Goal: Task Accomplishment & Management: Complete application form

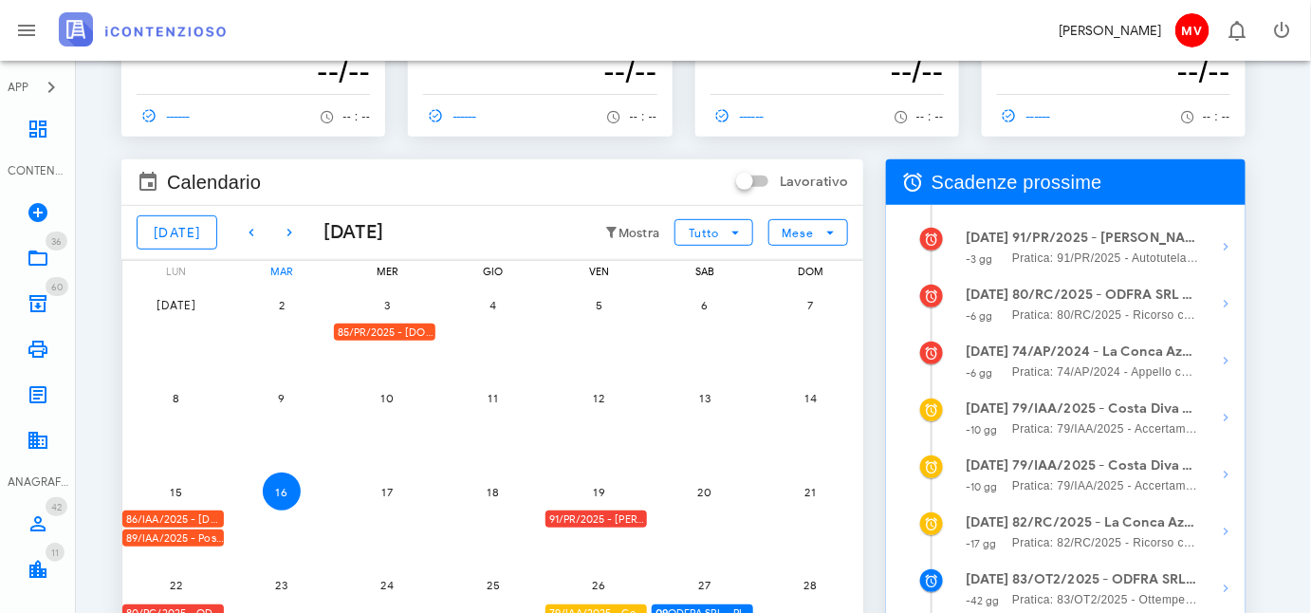
scroll to position [344, 0]
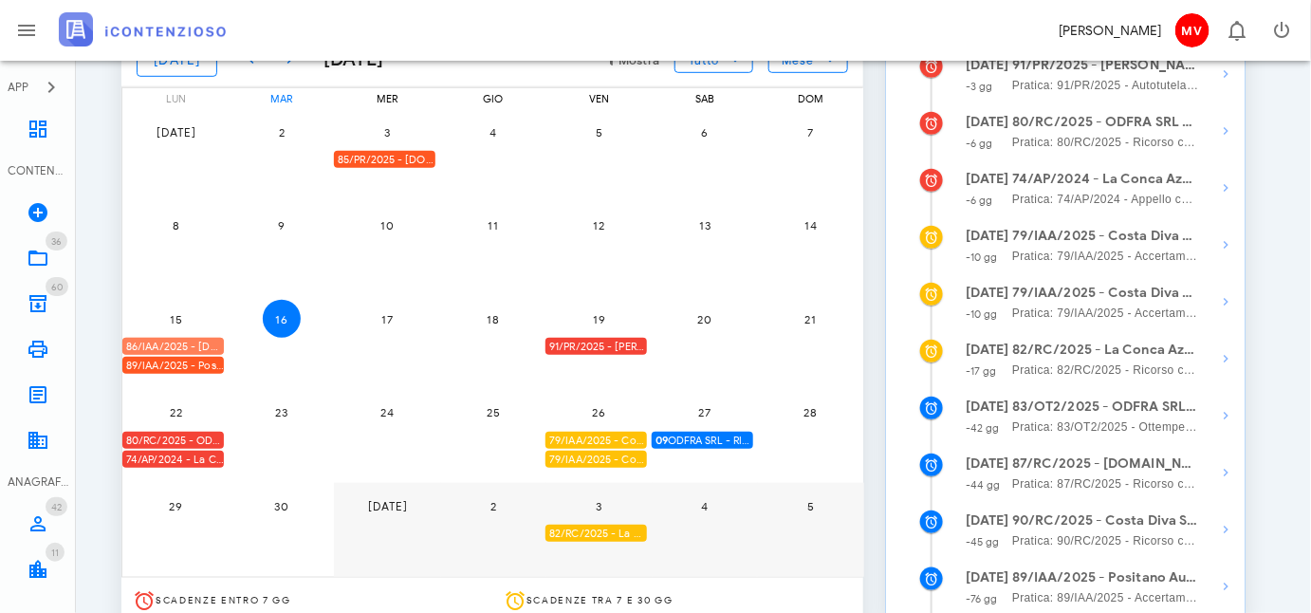
click at [202, 343] on div "86/IAA/2025 - FRA.CAM BUILDINGS & SERVICES SRL - Inviare Accertamento con Adesi…" at bounding box center [172, 347] width 101 height 18
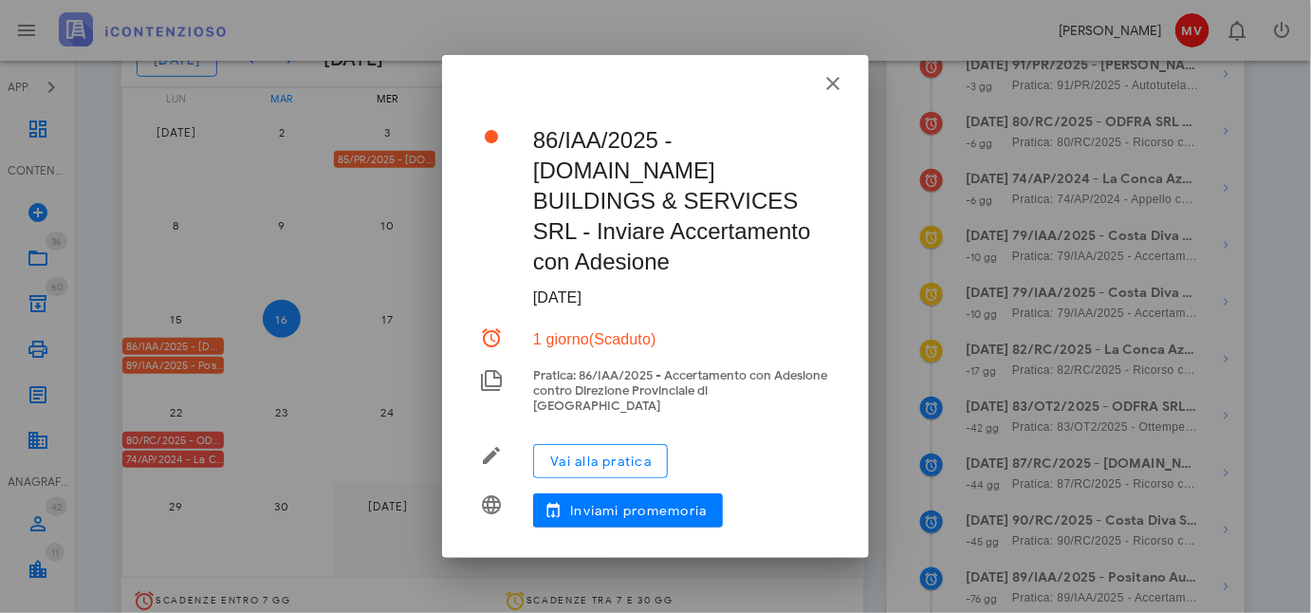
click at [202, 343] on div at bounding box center [655, 306] width 1311 height 613
click at [605, 453] on span "Vai alla pratica" at bounding box center [600, 461] width 102 height 16
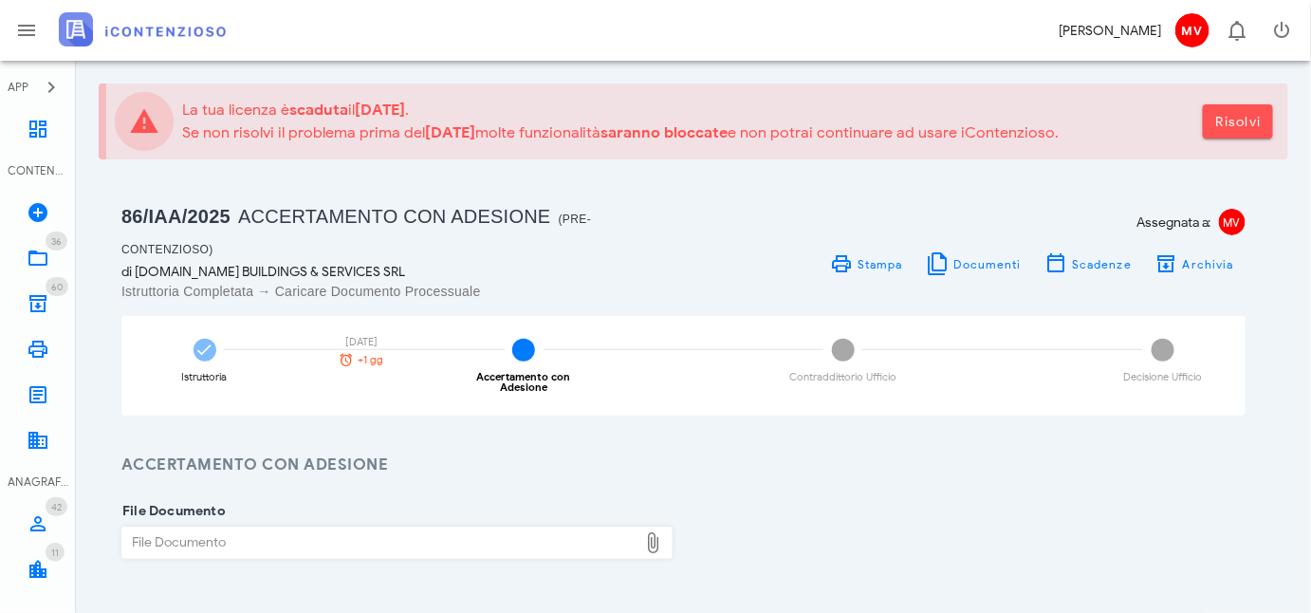
scroll to position [172, 0]
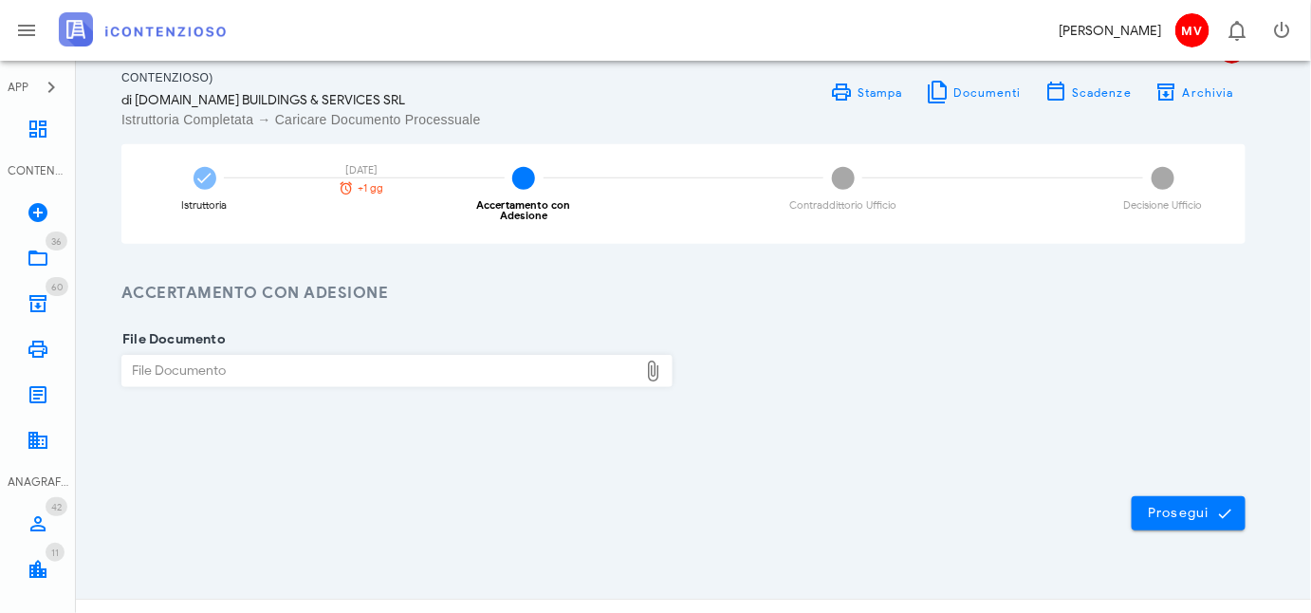
click at [242, 371] on div "File Documento" at bounding box center [380, 371] width 516 height 30
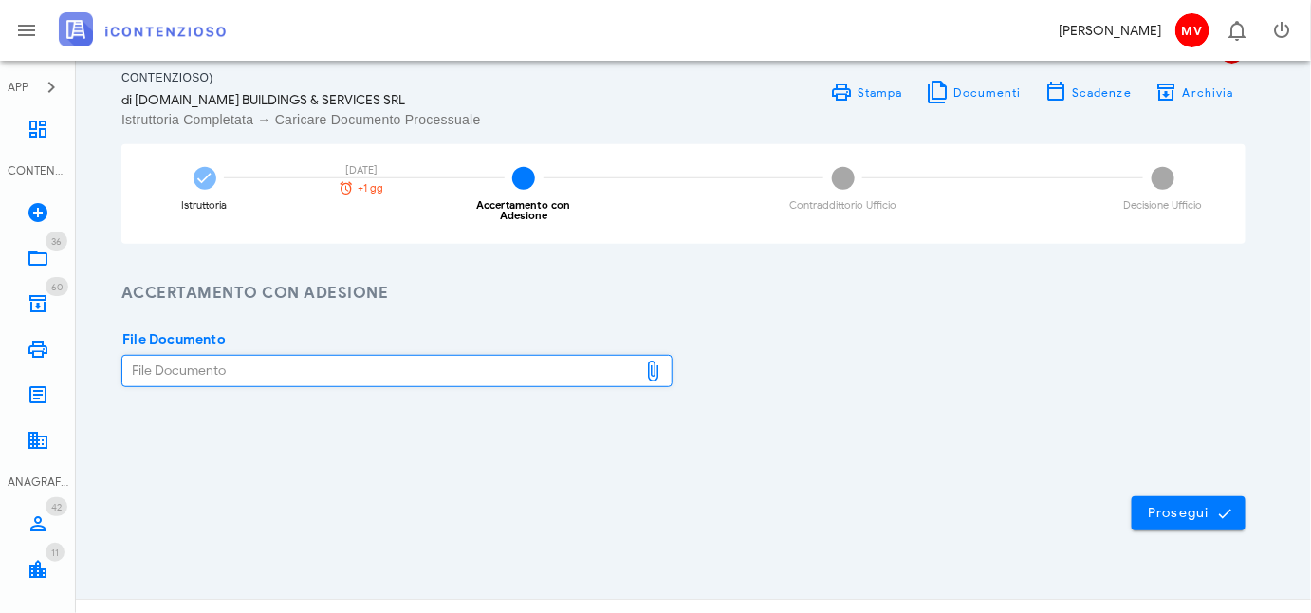
type input "C:\fakepath\ISTANZA ACCERTAMENTO CON ADESIONE FIRMATA CON ALLEGATI.pdf"
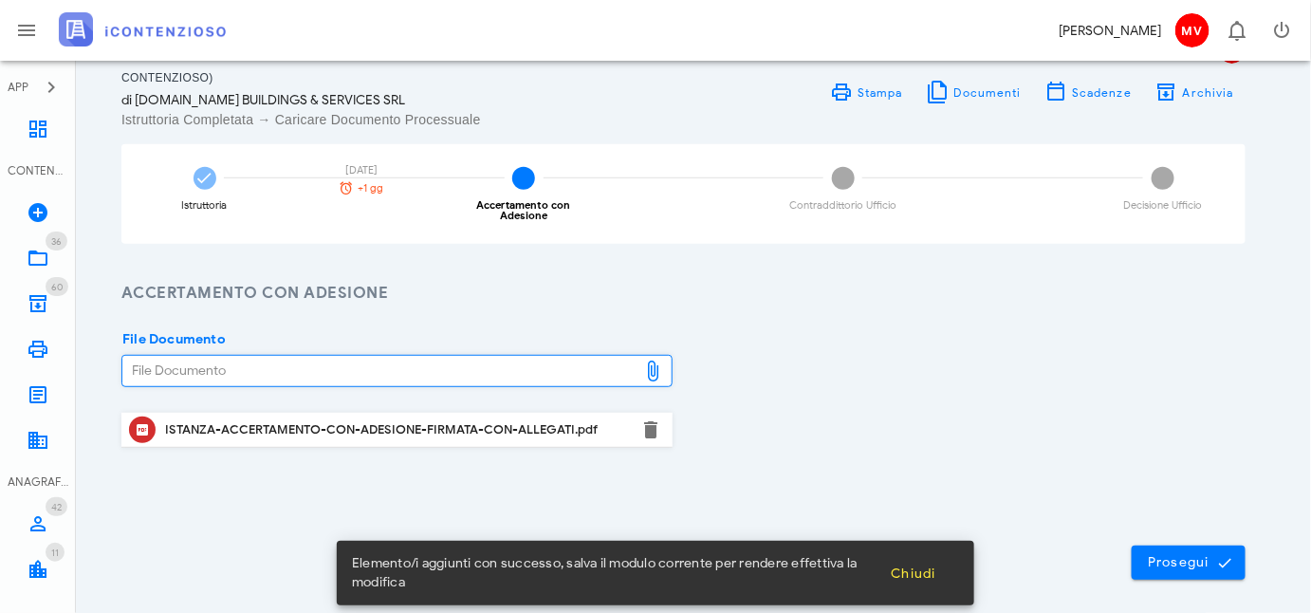
click at [328, 423] on div "ISTANZA-ACCERTAMENTO-CON-ADESIONE-FIRMATA-CON-ALLEGATI.pdf" at bounding box center [397, 429] width 464 height 15
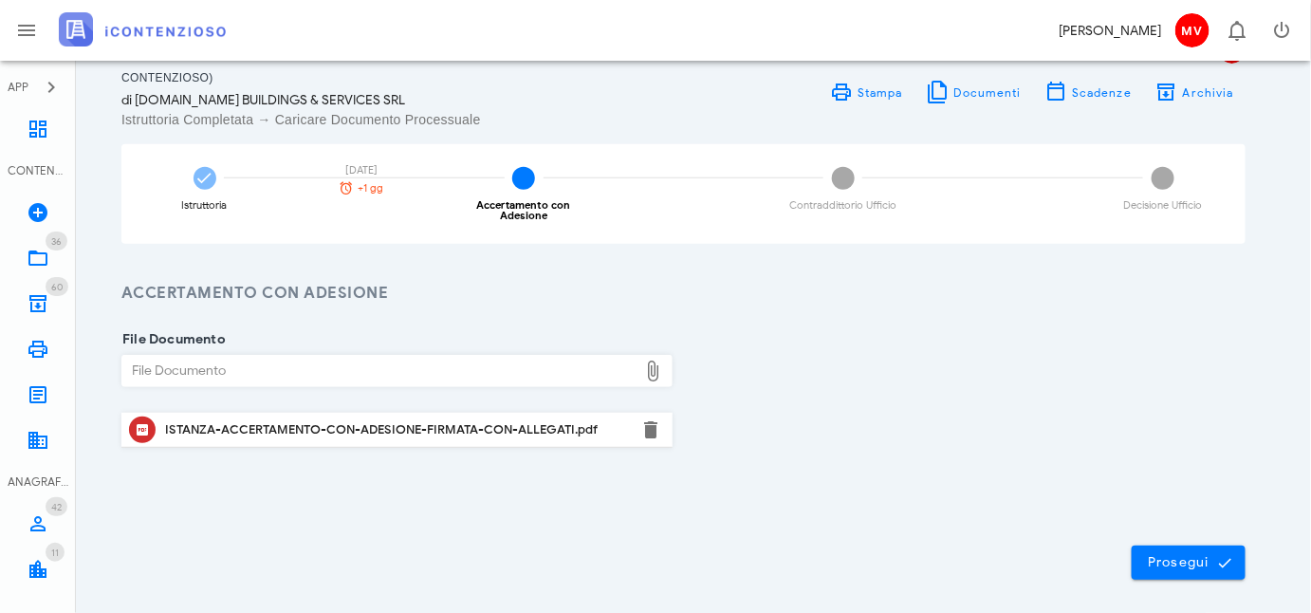
scroll to position [248, 0]
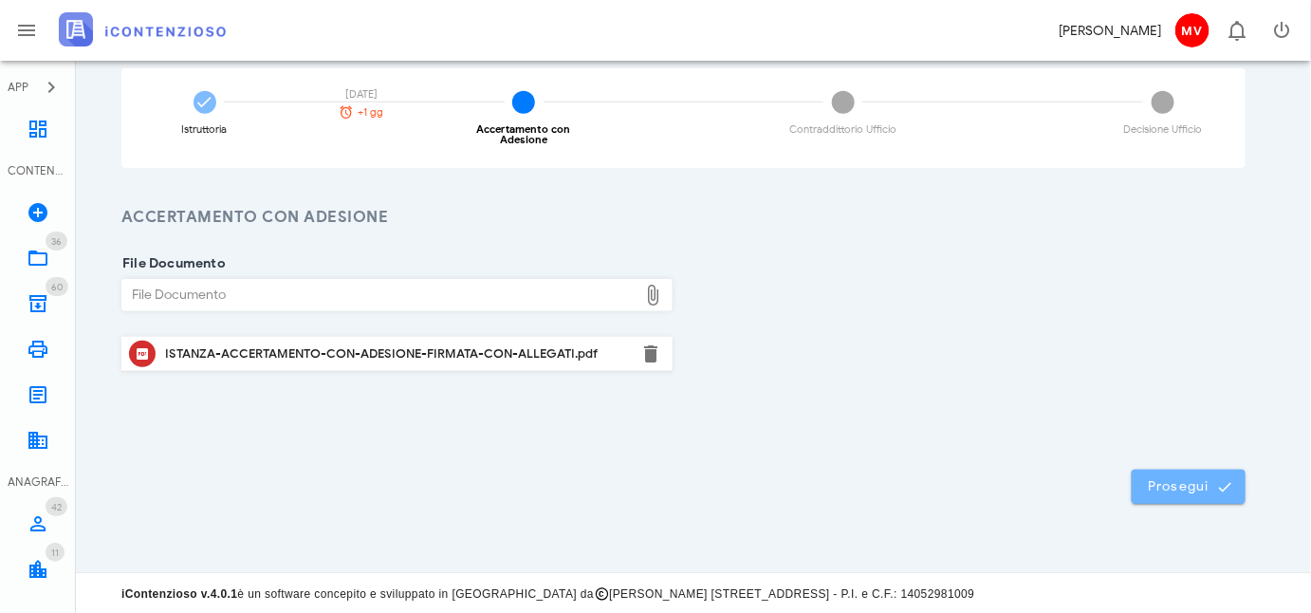
click at [1181, 480] on span "Prosegui" at bounding box center [1188, 486] width 83 height 17
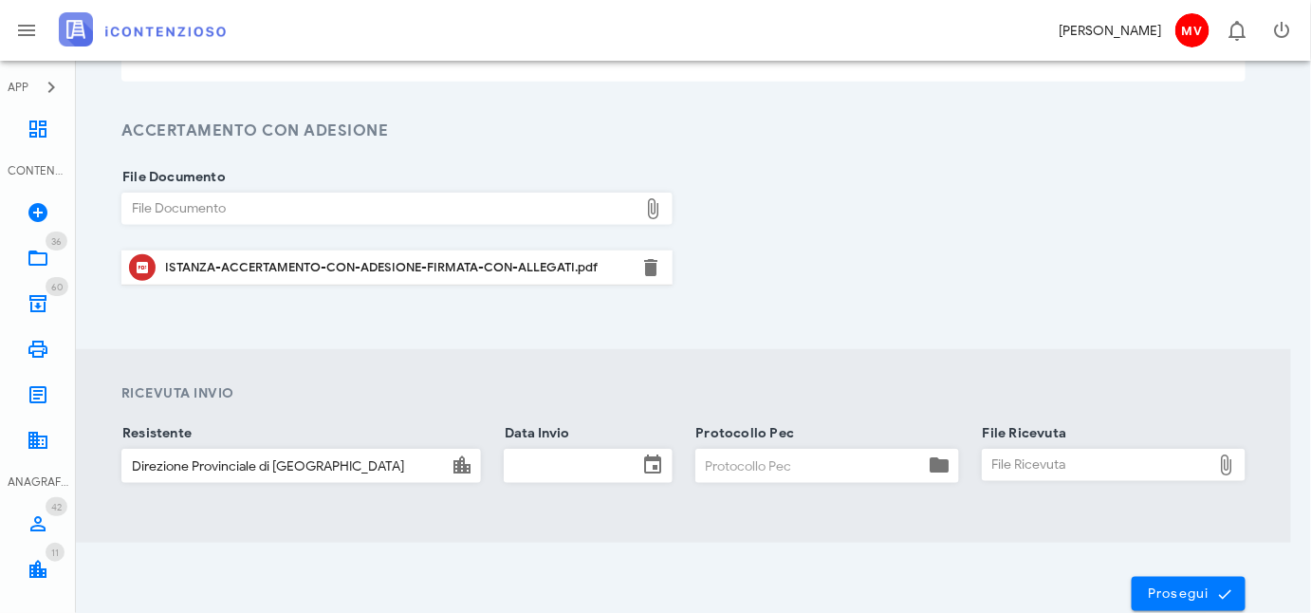
scroll to position [419, 0]
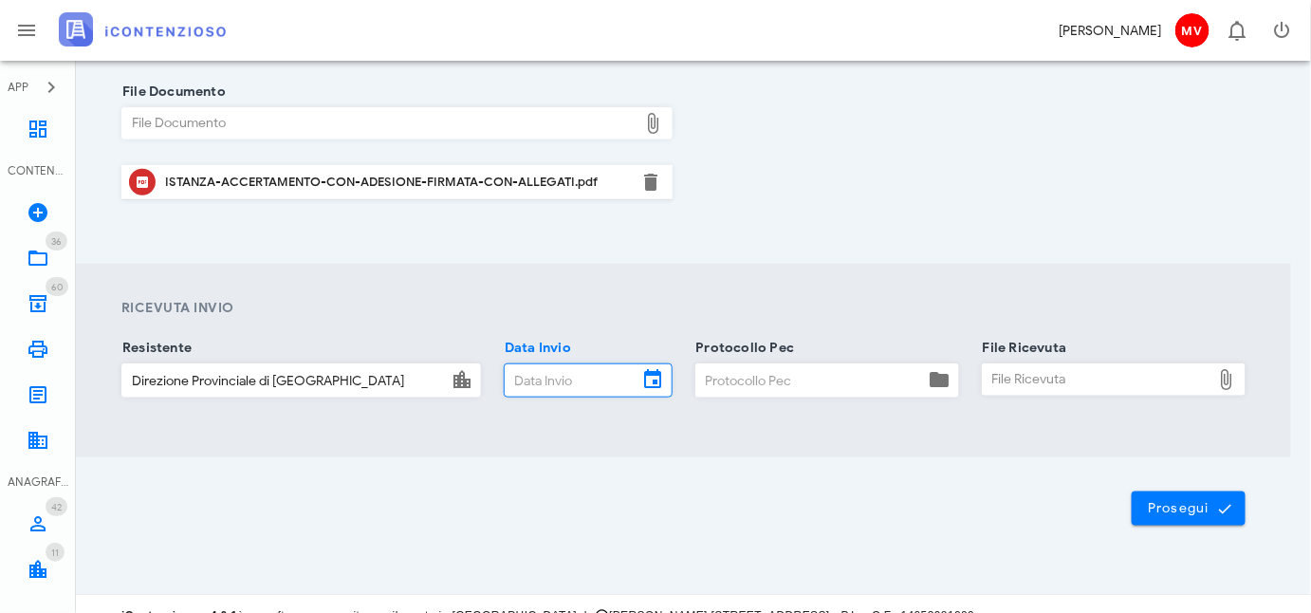
click at [584, 374] on input "Data Invio" at bounding box center [572, 380] width 134 height 32
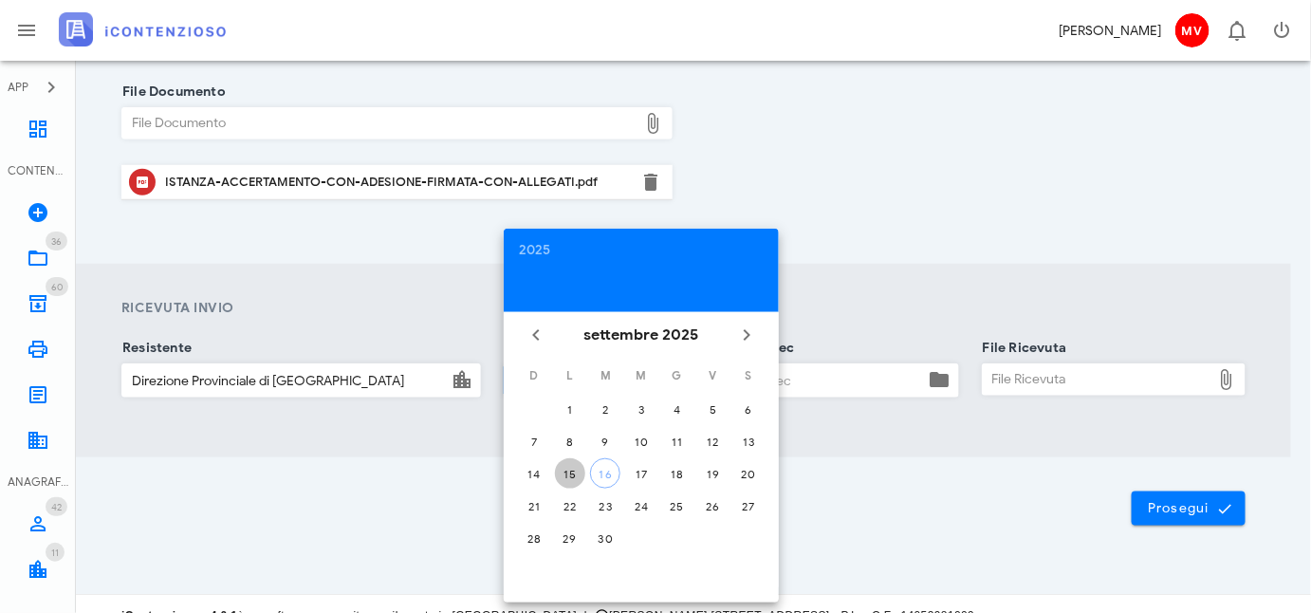
click at [568, 467] on div "15" at bounding box center [570, 474] width 30 height 14
type input "[DATE]"
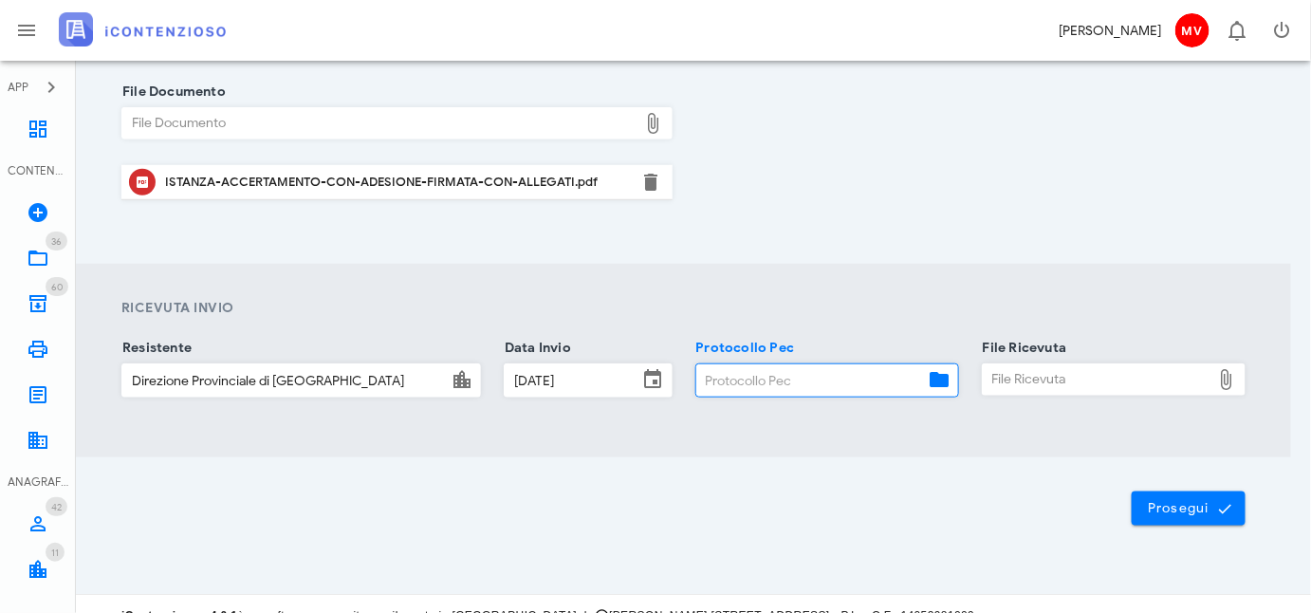
click at [802, 376] on input "Protocollo Pec" at bounding box center [810, 380] width 229 height 32
type input "123456789"
click at [1003, 376] on div "File Ricevuta" at bounding box center [1097, 379] width 229 height 30
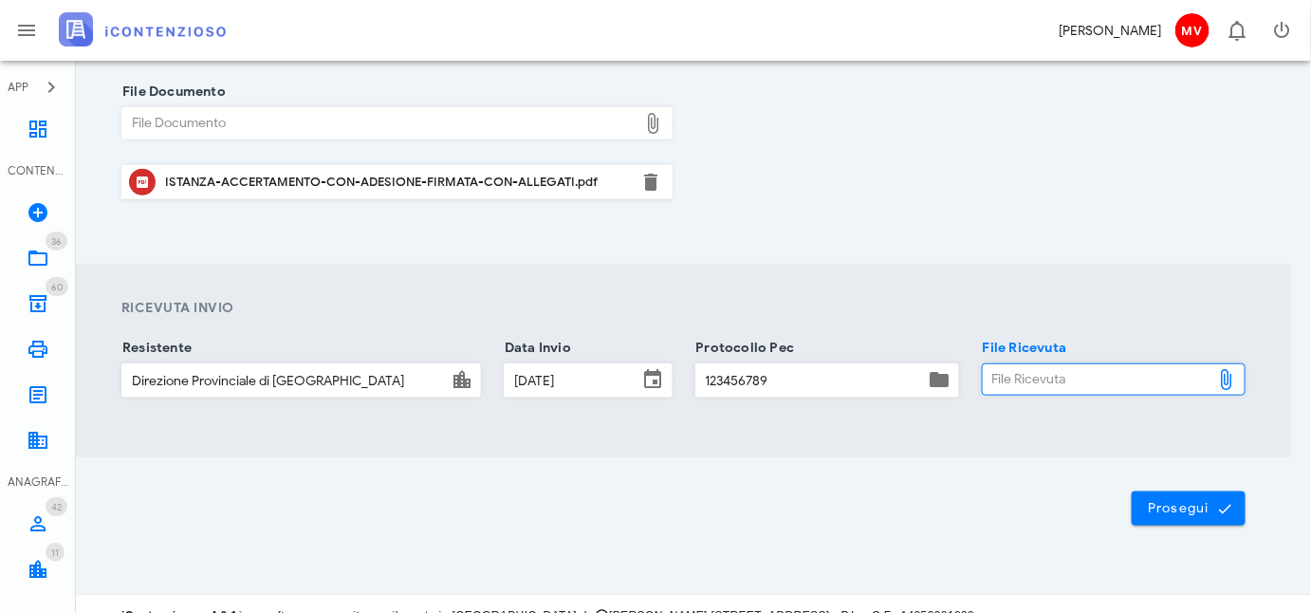
type input "C:\fakepath\ISTANZA ACCERTAMENTO CON ADESIONE FIRMATA CON ALLEGATI.pdf.p7m"
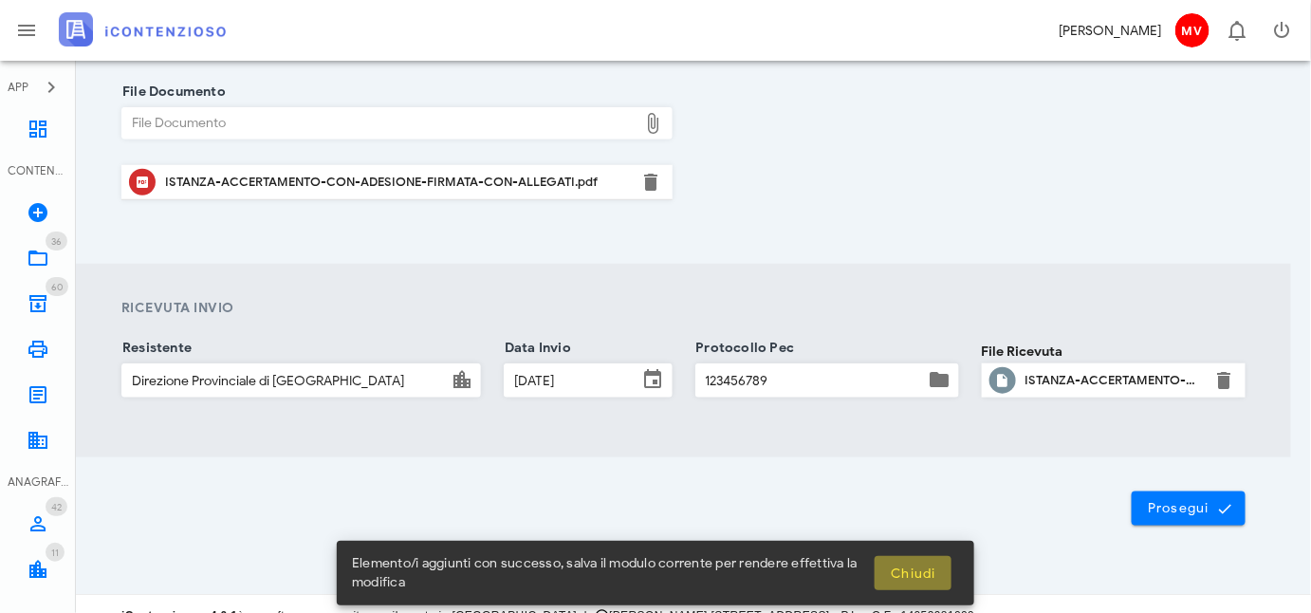
click at [919, 572] on span "Chiudi" at bounding box center [913, 573] width 46 height 16
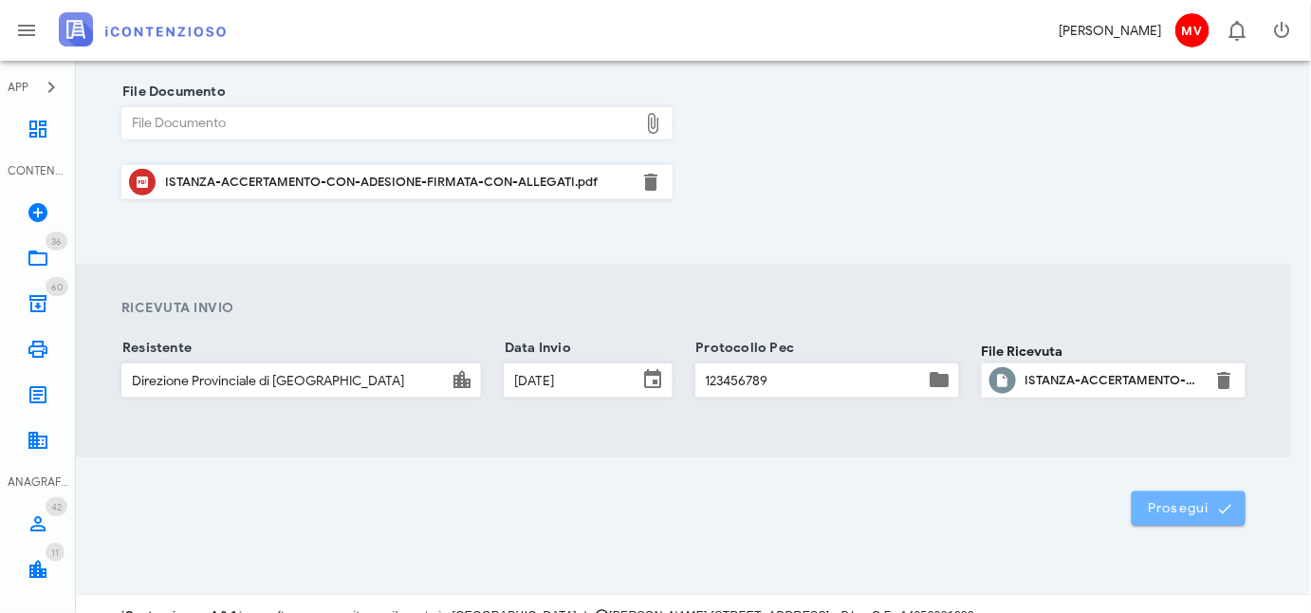
click at [1168, 504] on span "Prosegui" at bounding box center [1188, 508] width 83 height 17
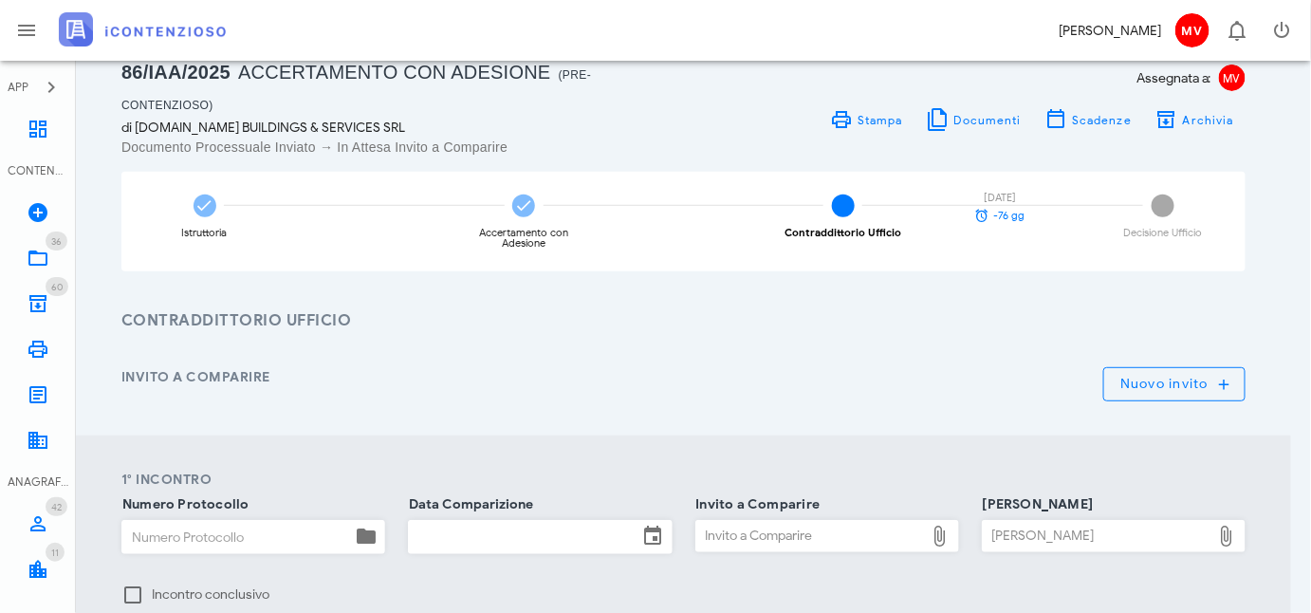
scroll to position [370, 0]
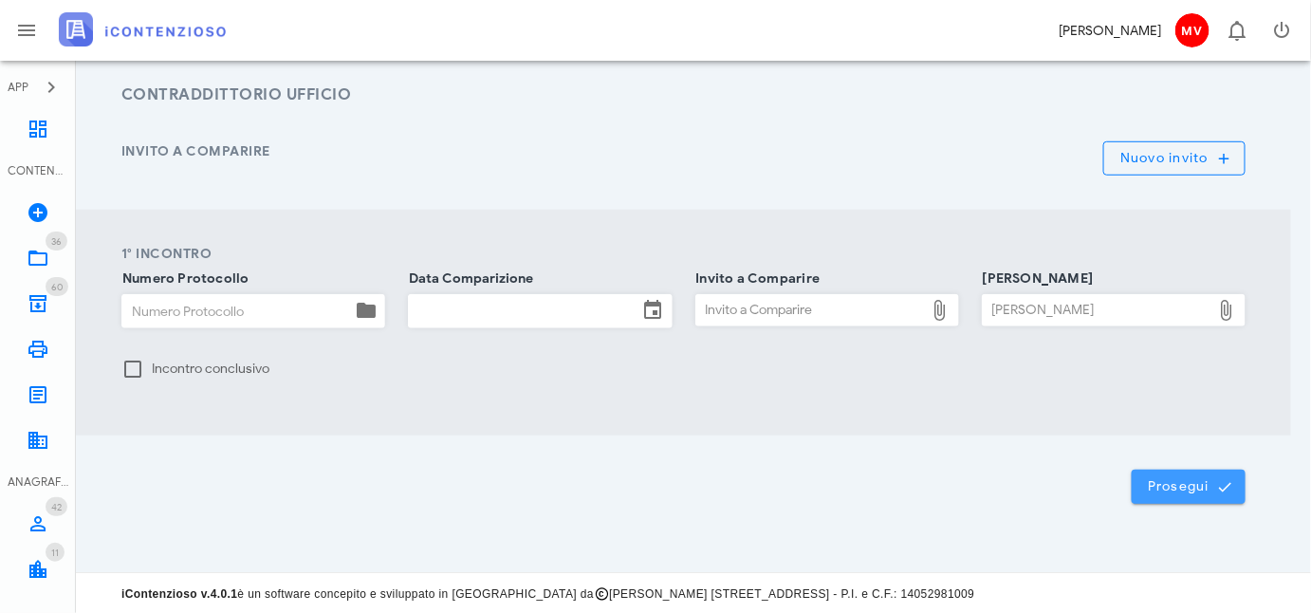
click at [1162, 475] on button "Prosegui" at bounding box center [1188, 486] width 114 height 34
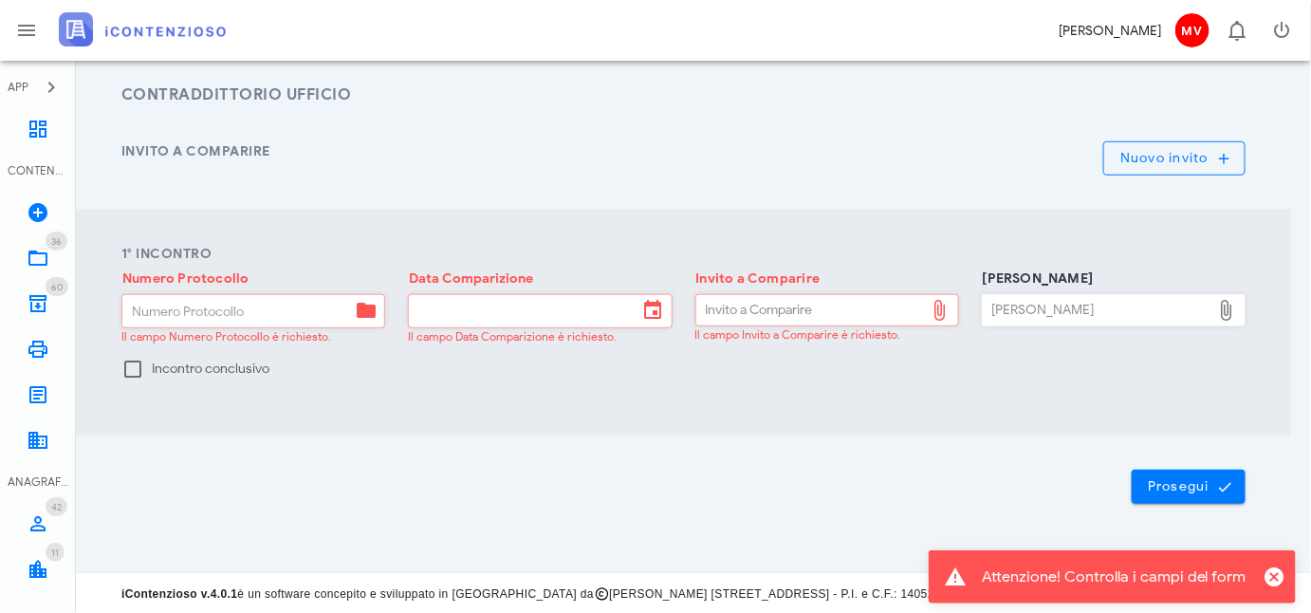
scroll to position [0, 0]
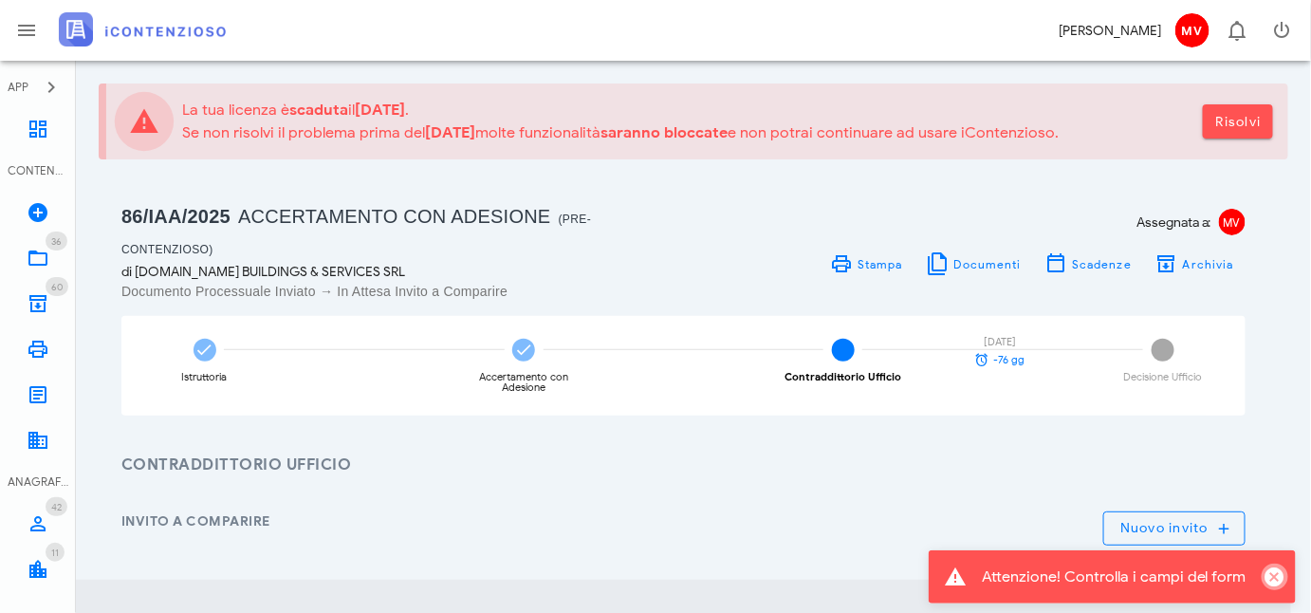
click at [1277, 573] on icon "Chiudi" at bounding box center [1274, 576] width 23 height 23
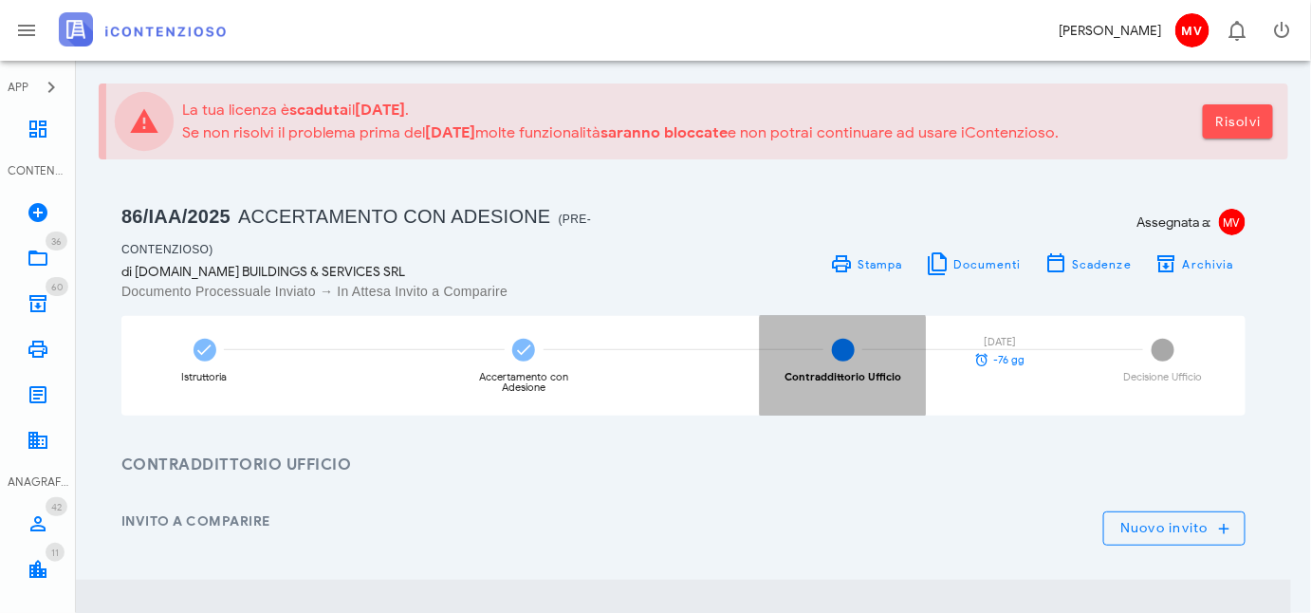
click at [844, 337] on div "3 Contraddittorio Ufficio [DATE] -76 gg" at bounding box center [843, 366] width 166 height 100
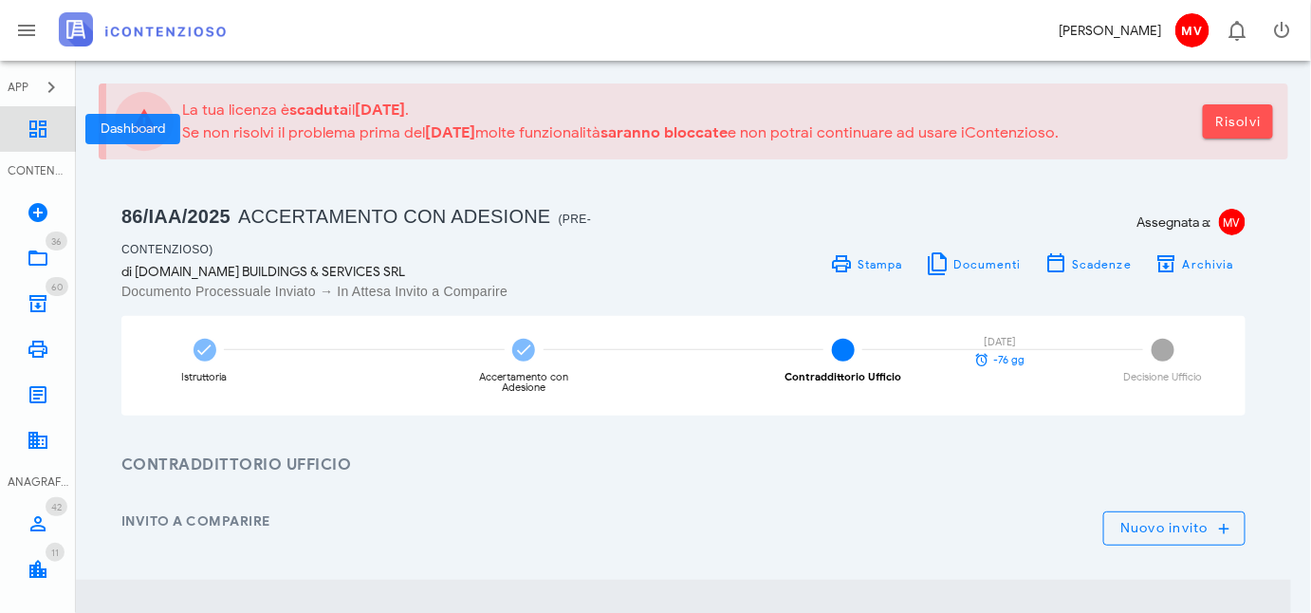
click at [32, 130] on icon at bounding box center [38, 129] width 23 height 23
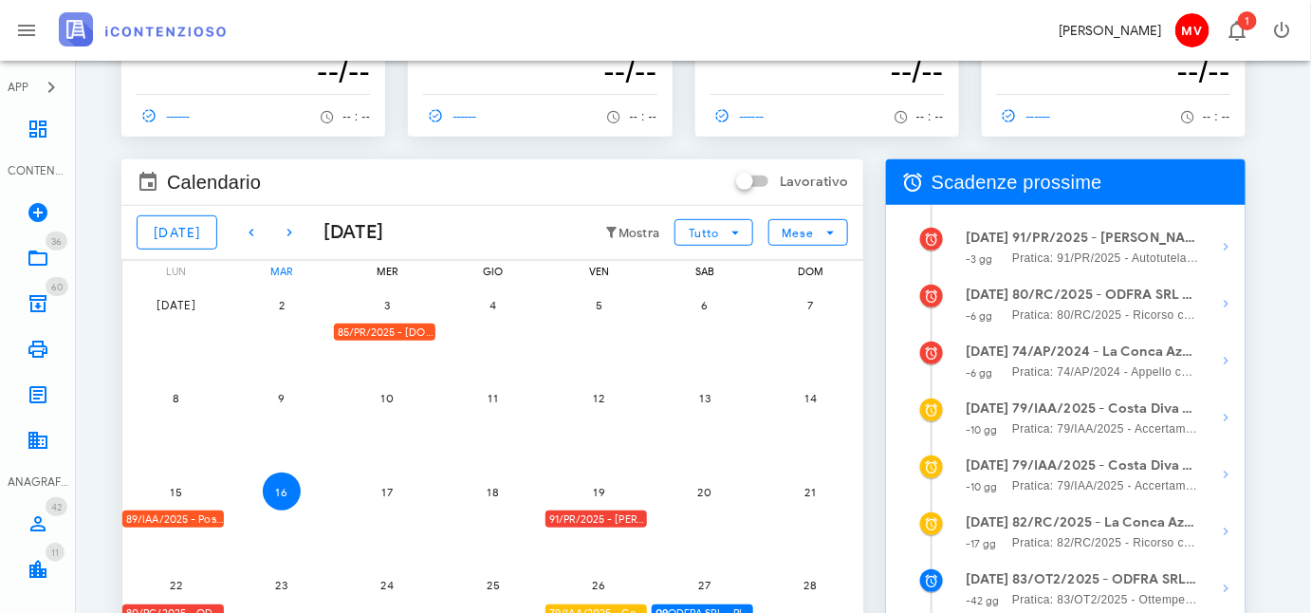
scroll to position [344, 0]
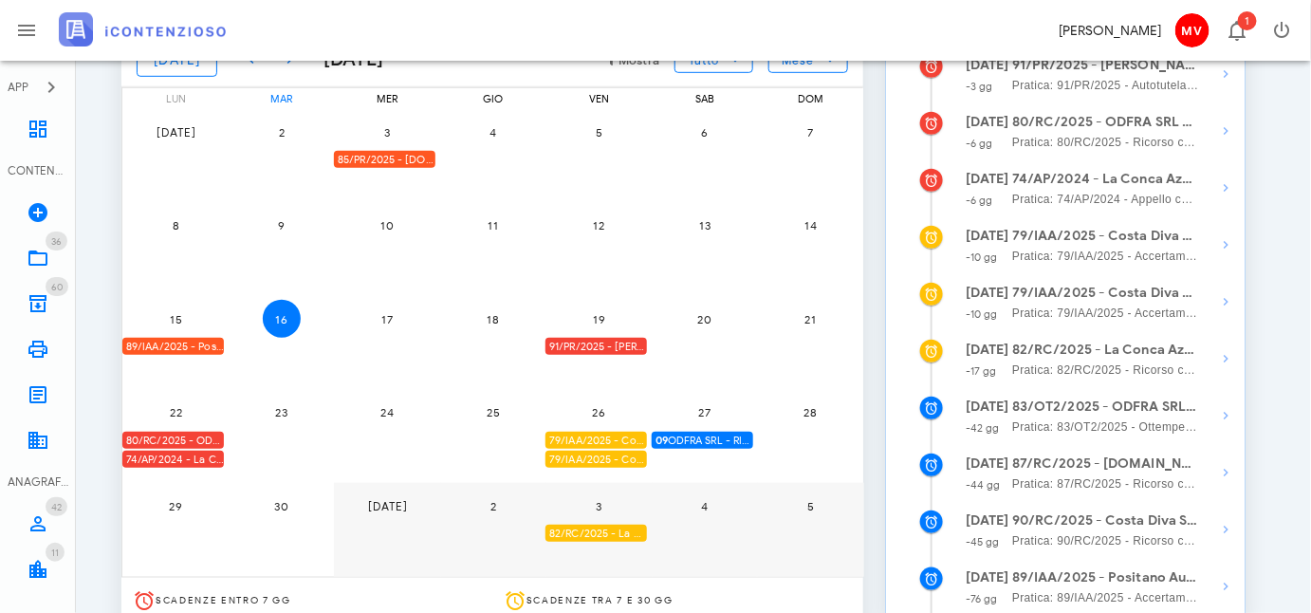
click at [176, 343] on div "89/IAA/2025 - Positano Autonoleggio Cooperativa a.r.l. - Inviare Accertamento c…" at bounding box center [172, 347] width 101 height 18
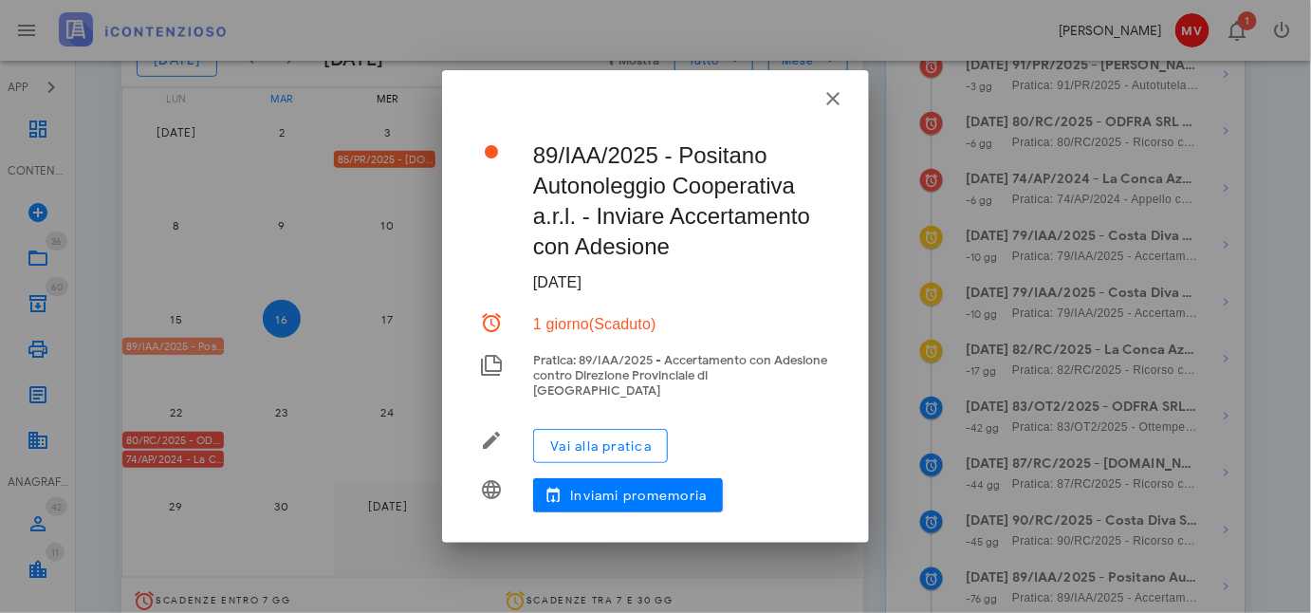
click at [176, 343] on div at bounding box center [655, 306] width 1311 height 613
click at [581, 438] on span "Vai alla pratica" at bounding box center [600, 446] width 102 height 16
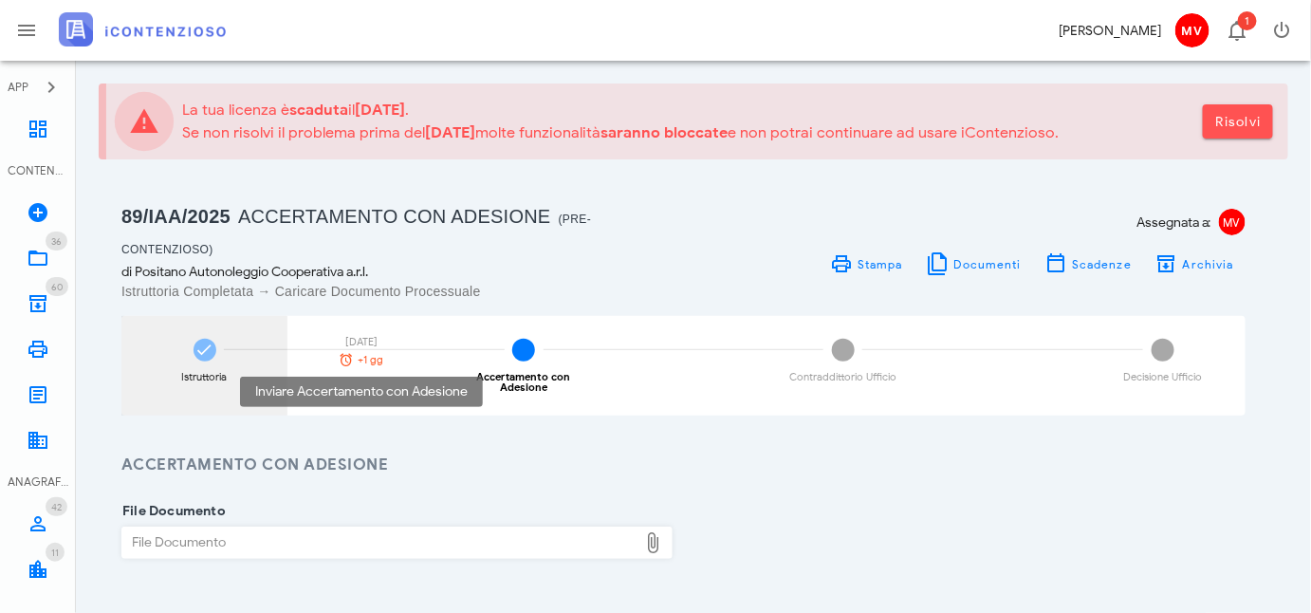
click at [369, 359] on span "+1 gg" at bounding box center [372, 360] width 26 height 10
